Goal: Information Seeking & Learning: Learn about a topic

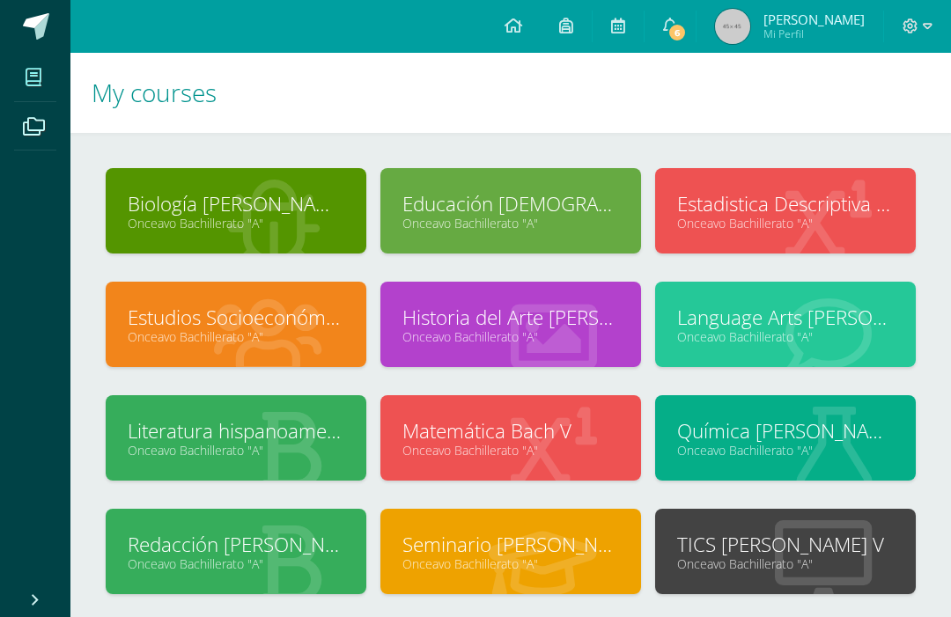
click at [298, 298] on icon at bounding box center [268, 336] width 108 height 86
click at [281, 321] on link "Estudios Socioeconómicos [PERSON_NAME] V" at bounding box center [236, 317] width 217 height 27
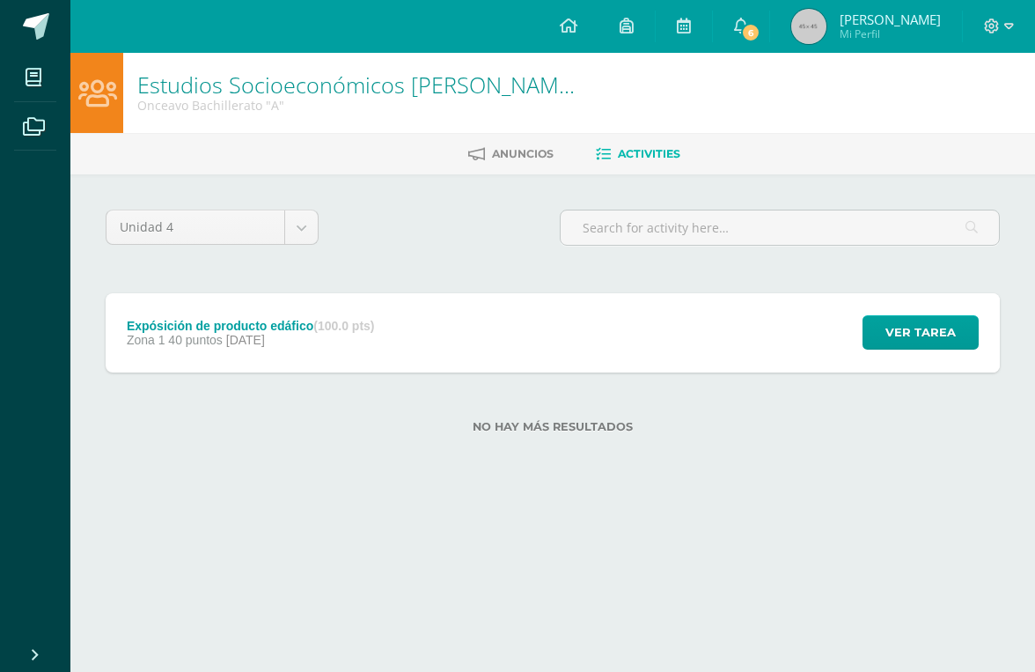
click at [449, 329] on div "Expósición de producto edáfico (100.0 pts) Zona 1 40 puntos 10 de August Ver ta…" at bounding box center [553, 332] width 895 height 79
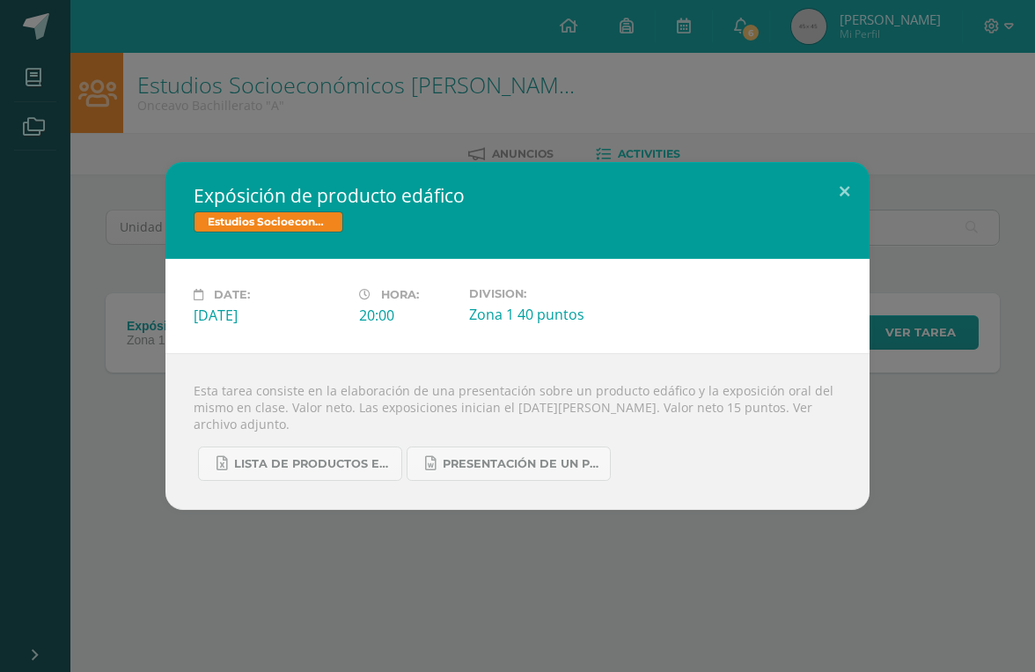
click at [373, 478] on link "Lista de productos edáficos 5 bach. 2025 zona. 16.xlsx" at bounding box center [300, 463] width 204 height 34
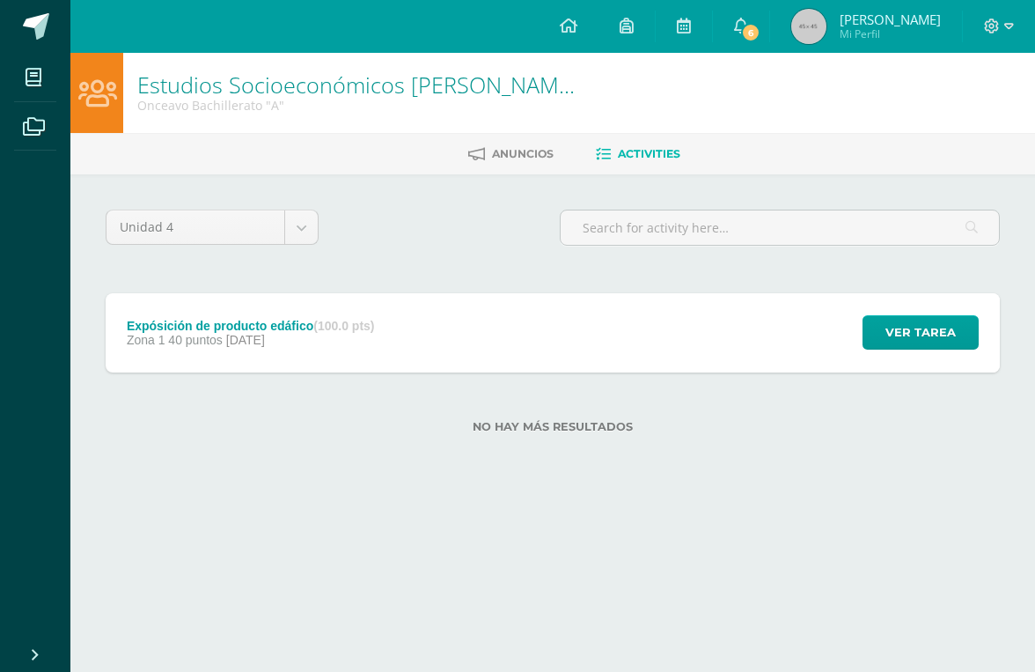
click at [567, 319] on div "Expósición de producto edáfico (100.0 pts) Zona 1 40 puntos 10 de August Ver ta…" at bounding box center [553, 332] width 895 height 79
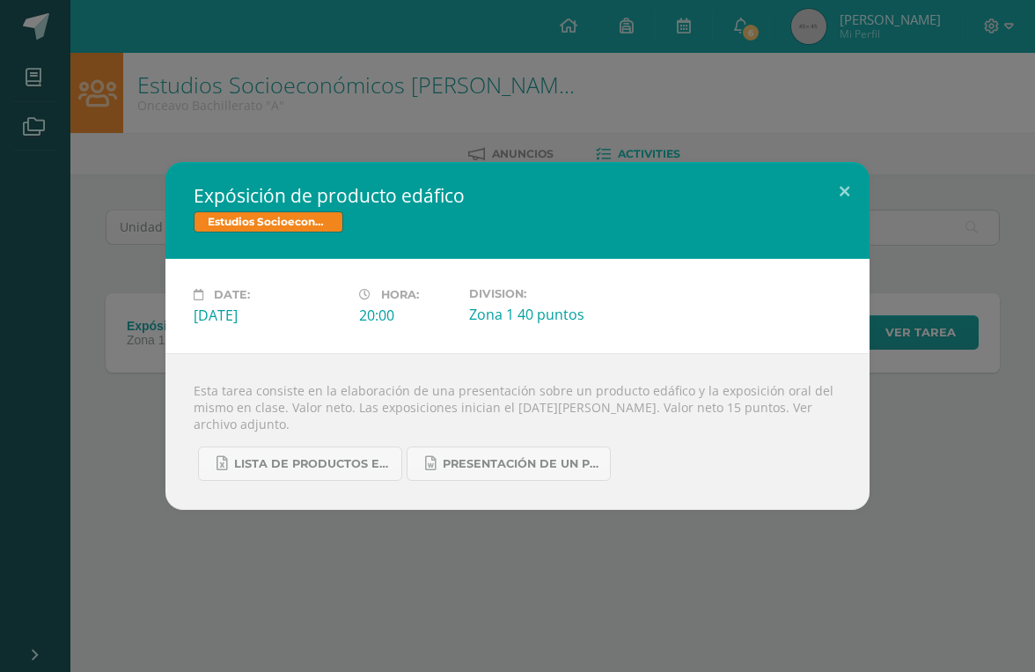
click at [496, 460] on span "PRESENTACIÓN DE UN PRODUCTO EDÁFICO DE GUATEMALA 2023.docx" at bounding box center [522, 464] width 158 height 14
